Goal: Task Accomplishment & Management: Manage account settings

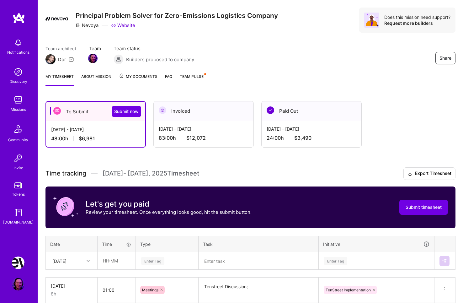
scroll to position [1, 0]
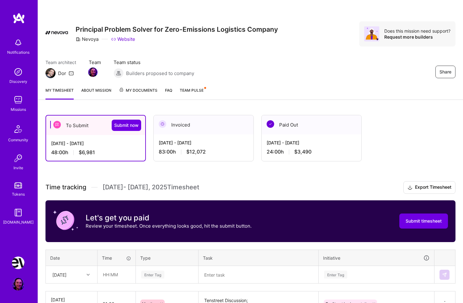
click at [190, 91] on span "Team Pulse" at bounding box center [192, 90] width 24 height 5
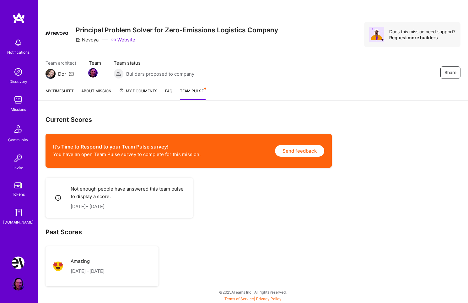
click at [63, 93] on link "My timesheet" at bounding box center [60, 94] width 28 height 13
